Goal: Task Accomplishment & Management: Manage account settings

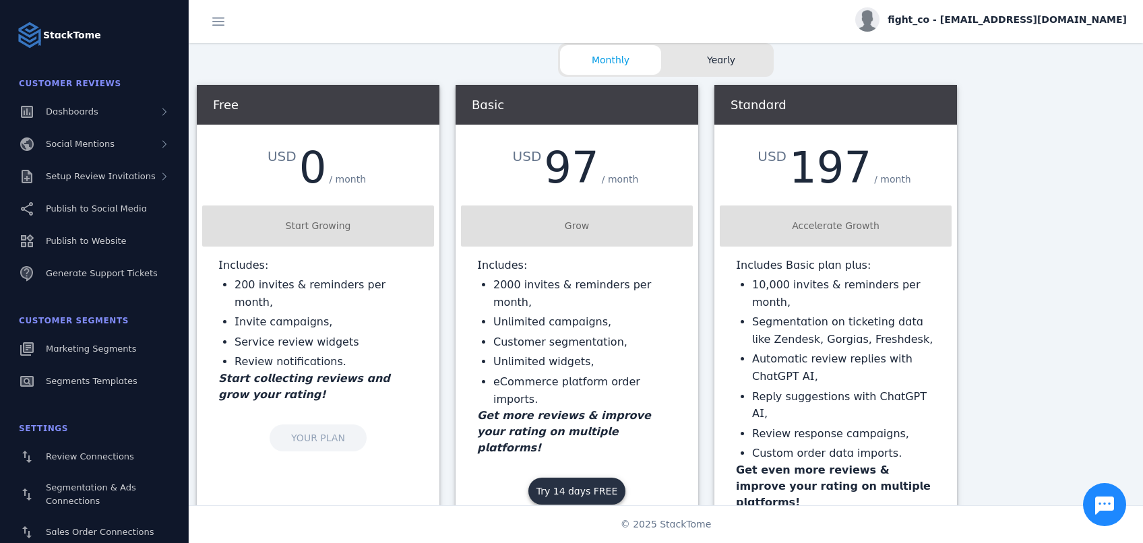
click at [584, 475] on span at bounding box center [576, 491] width 97 height 32
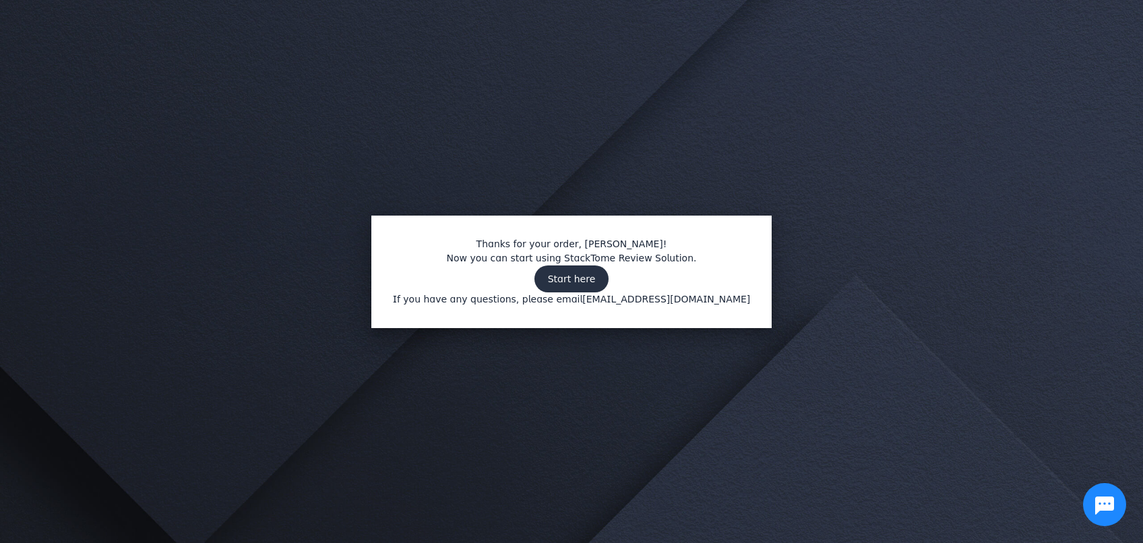
click at [576, 280] on span "Start here" at bounding box center [572, 278] width 48 height 9
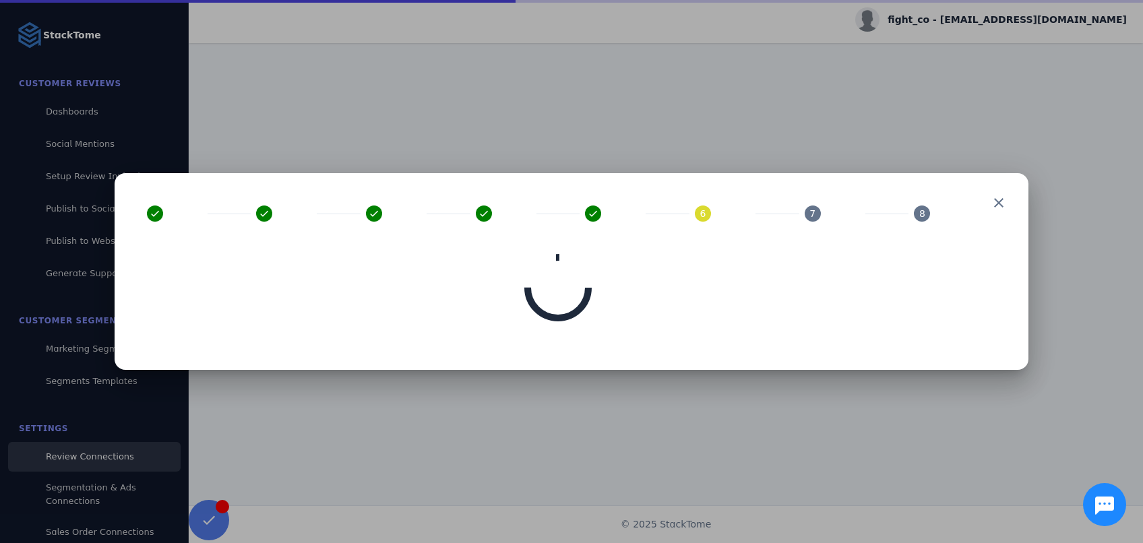
scroll to position [71, 0]
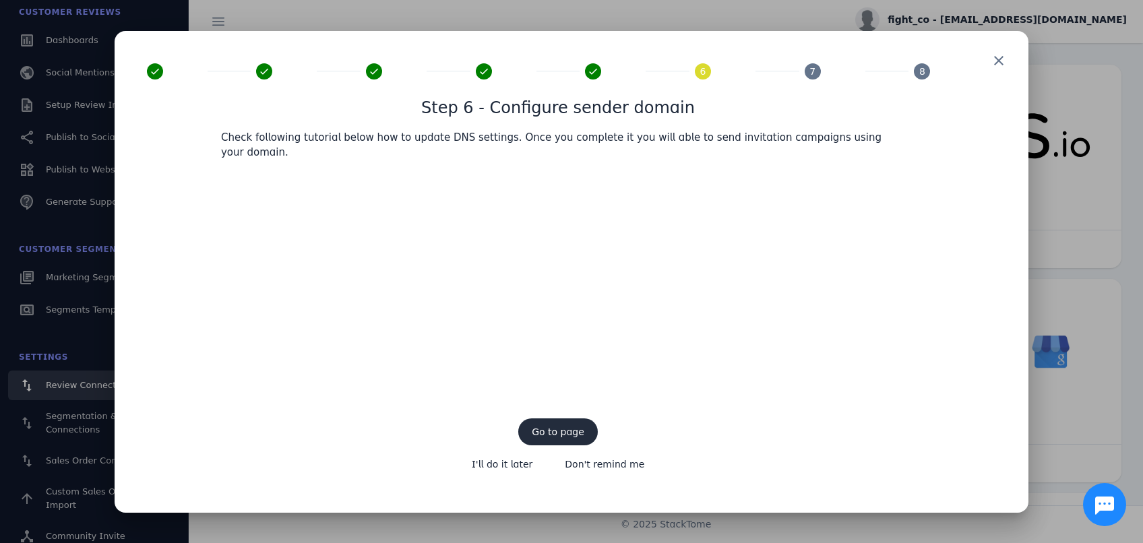
click at [557, 433] on span at bounding box center [558, 432] width 80 height 32
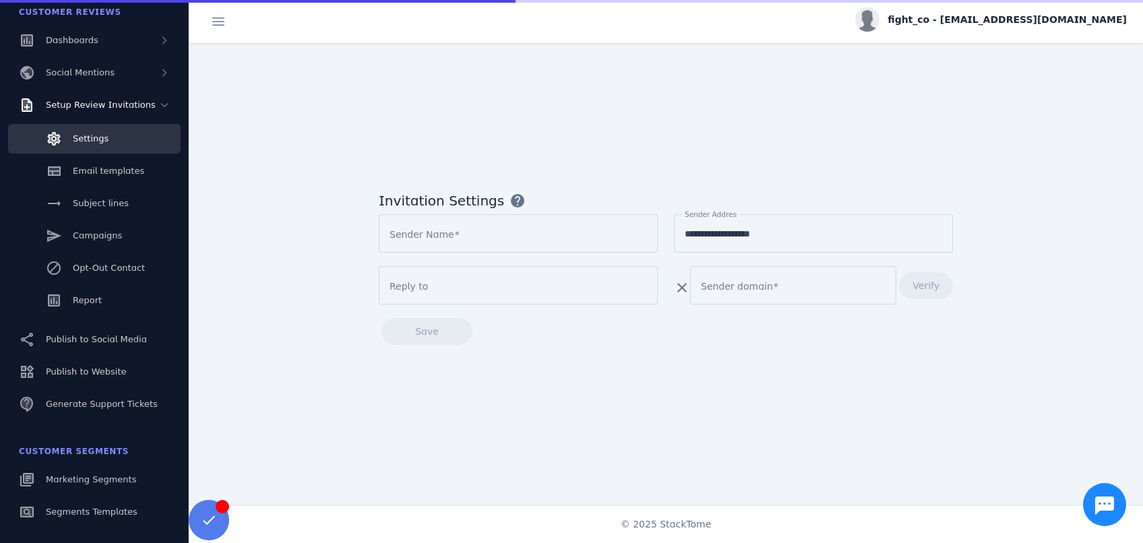
type input "********"
type input "**********"
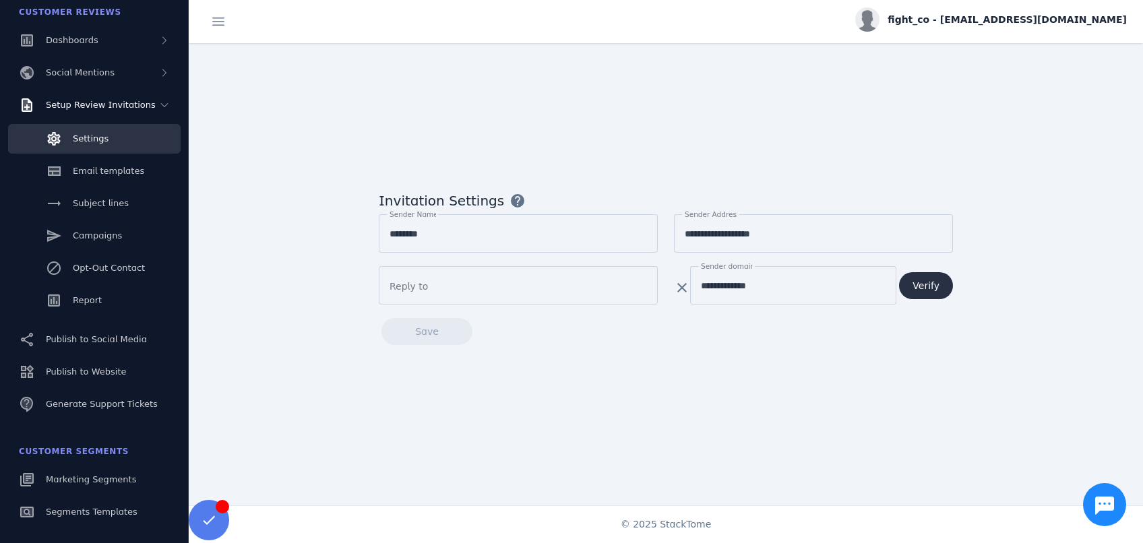
click at [932, 286] on span "Verify" at bounding box center [926, 285] width 27 height 9
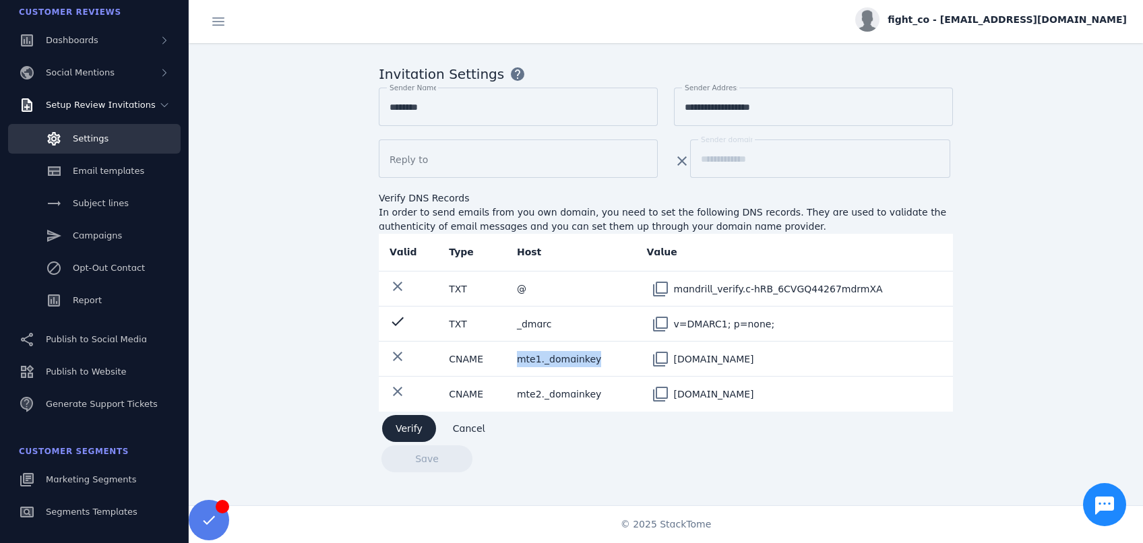
drag, startPoint x: 600, startPoint y: 352, endPoint x: 523, endPoint y: 353, distance: 76.9
click at [523, 353] on td "mte1._domainkey" at bounding box center [572, 359] width 130 height 35
copy td "mte1._domainkey"
click at [665, 349] on span at bounding box center [660, 359] width 32 height 32
copy td "mte1._domainkey"
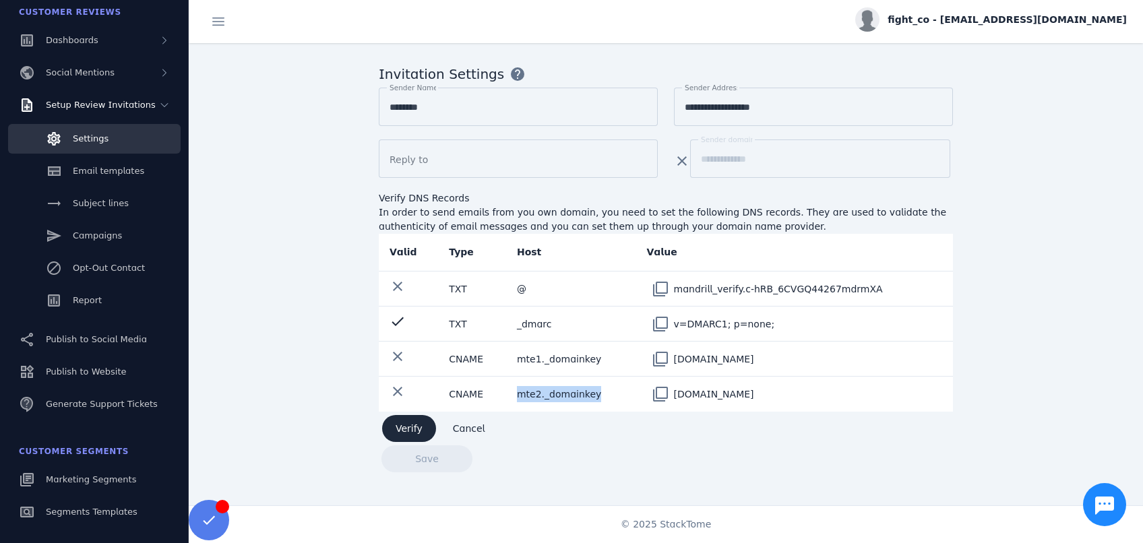
drag, startPoint x: 600, startPoint y: 390, endPoint x: 530, endPoint y: 386, distance: 69.5
click at [522, 390] on td "mte2._domainkey" at bounding box center [572, 394] width 130 height 35
copy td "mte2._domainkey"
click at [660, 388] on span at bounding box center [660, 394] width 32 height 32
copy td "mte2._domainkey"
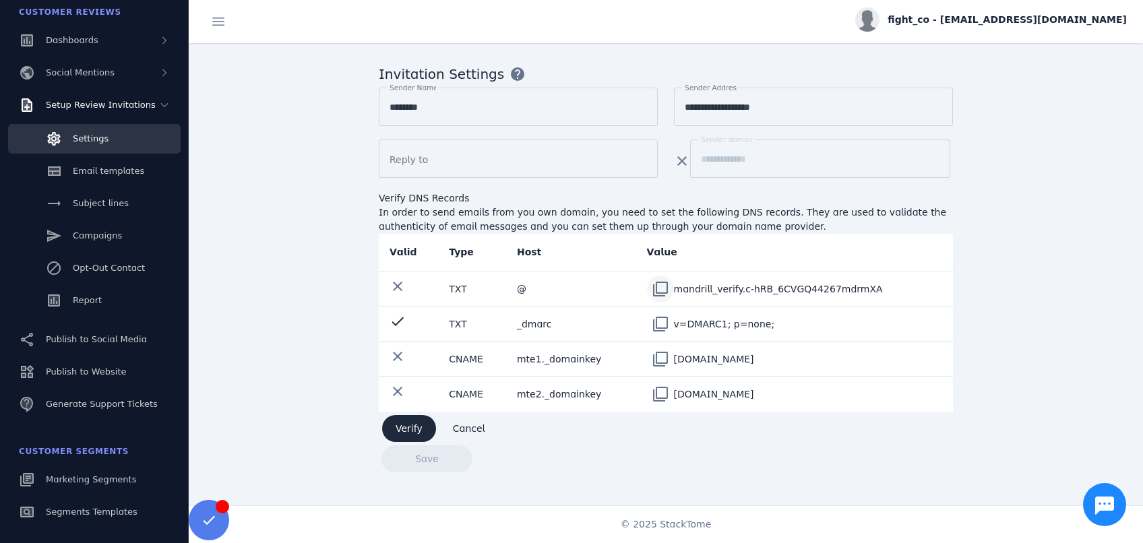
click at [666, 283] on span at bounding box center [660, 289] width 32 height 32
click at [396, 427] on span "Verify" at bounding box center [409, 428] width 27 height 9
click at [404, 429] on span "Verify" at bounding box center [409, 428] width 27 height 9
click at [400, 433] on span "Verify" at bounding box center [409, 428] width 27 height 9
click at [411, 425] on span at bounding box center [409, 429] width 54 height 32
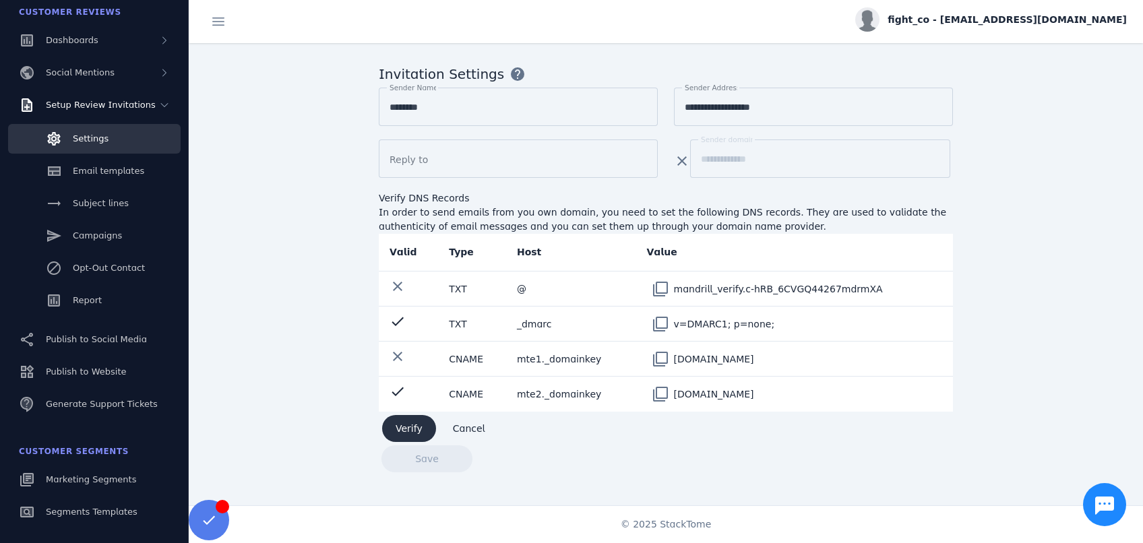
click at [411, 430] on span "Verify" at bounding box center [409, 428] width 27 height 9
click at [409, 427] on span "Verify" at bounding box center [409, 428] width 27 height 9
